Goal: Task Accomplishment & Management: Manage account settings

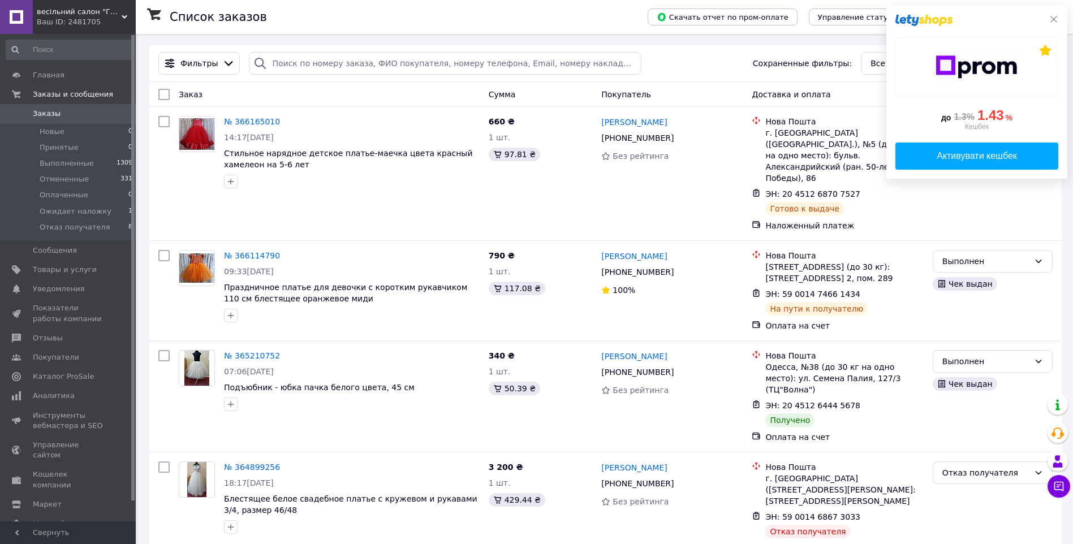
click at [1055, 18] on icon at bounding box center [1053, 19] width 9 height 9
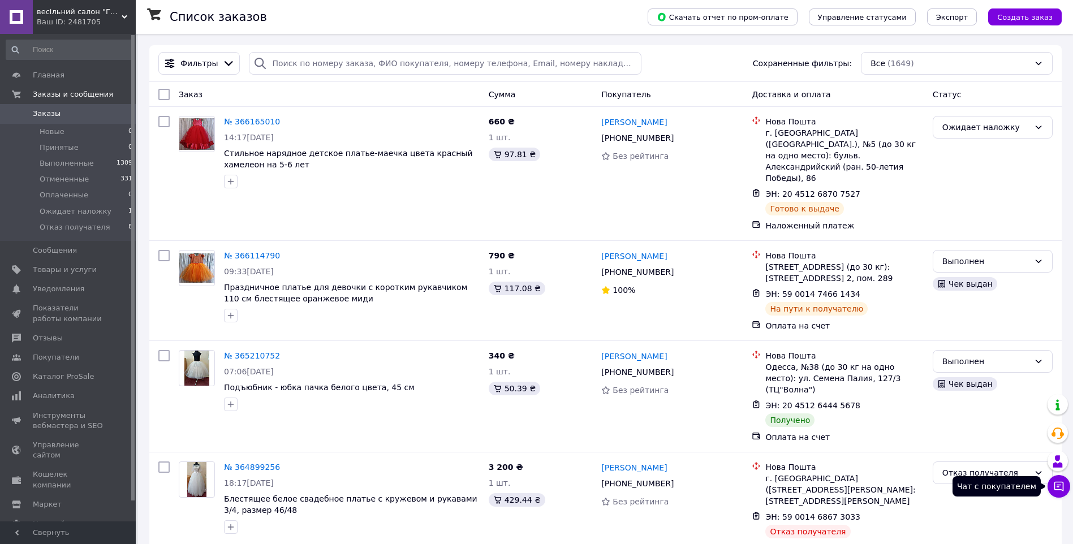
click at [1057, 480] on button "Чат с покупателем" at bounding box center [1058, 486] width 23 height 23
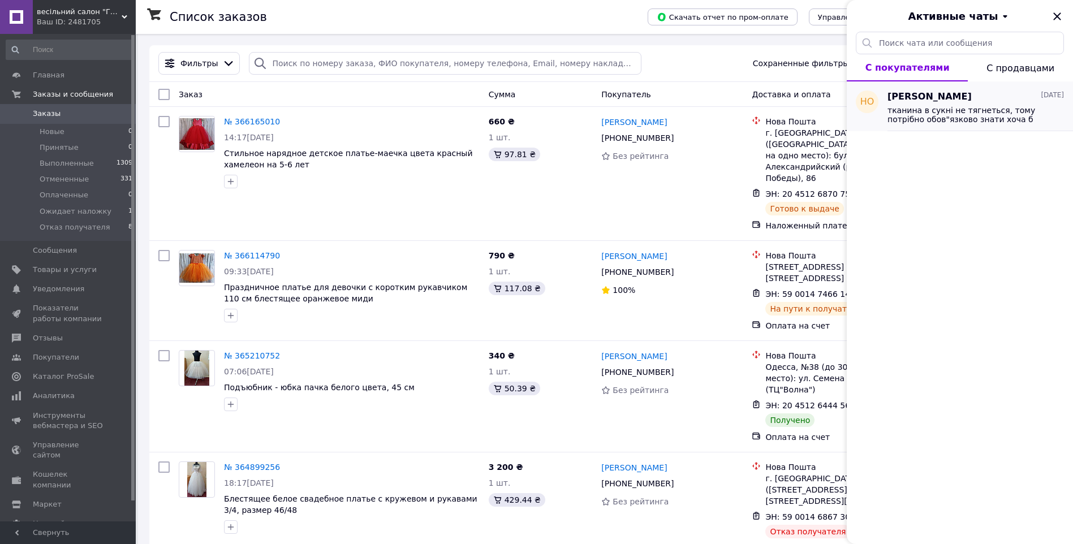
click at [957, 114] on span "тканина в сукні не тягнеться, тому потрібно обов"язково знати хоча б обхват гру…" at bounding box center [967, 115] width 161 height 18
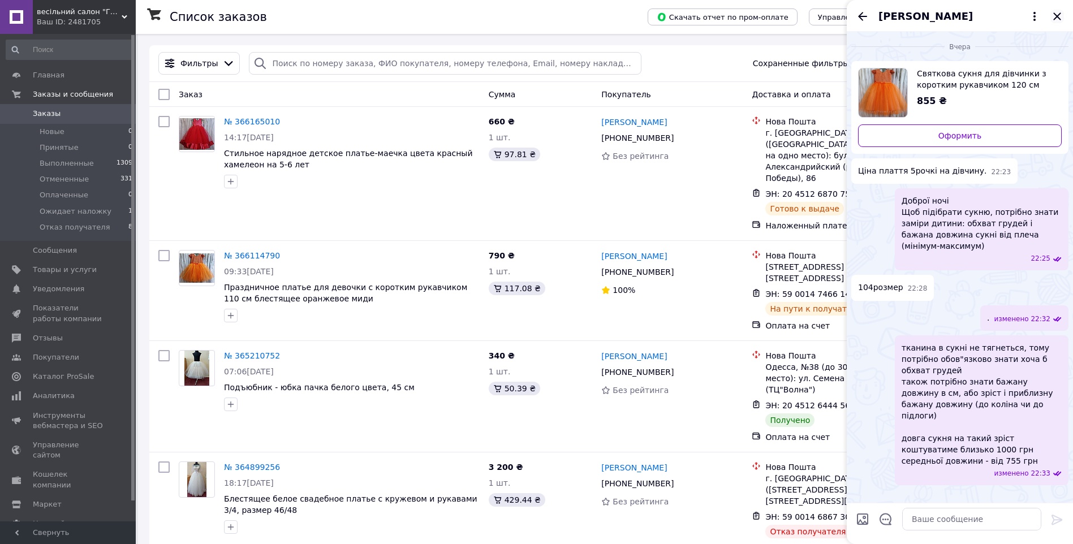
click at [1056, 16] on icon "Закрыть" at bounding box center [1056, 15] width 7 height 7
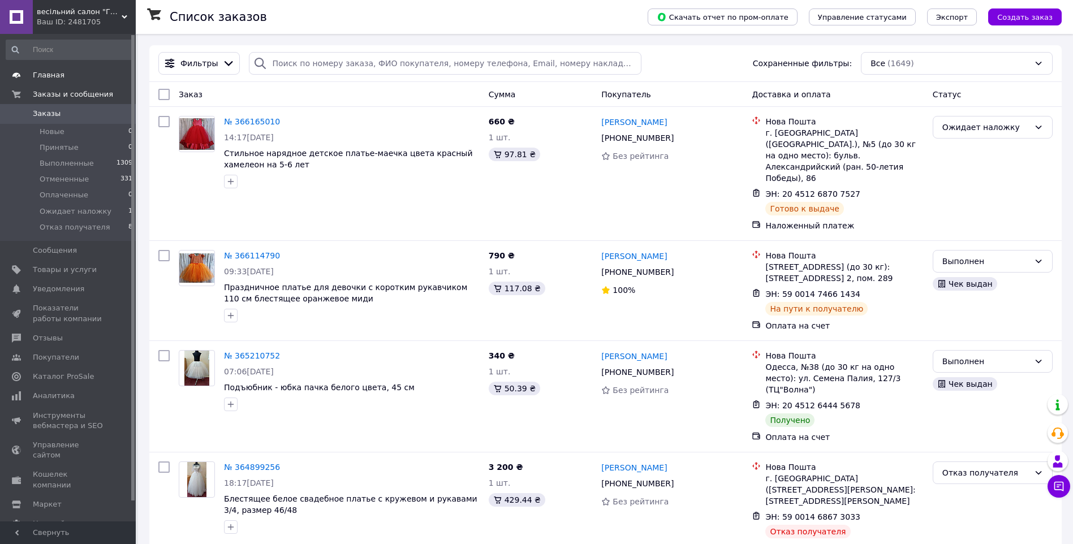
click at [49, 72] on span "Главная" at bounding box center [49, 75] width 32 height 10
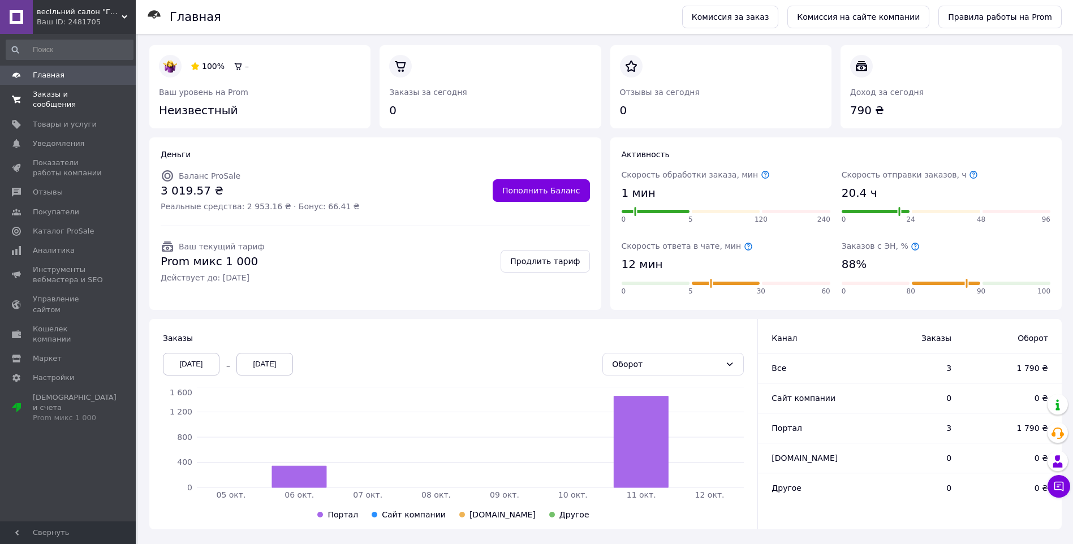
click at [60, 99] on span "Заказы и сообщения" at bounding box center [69, 99] width 72 height 20
